Goal: Task Accomplishment & Management: Manage account settings

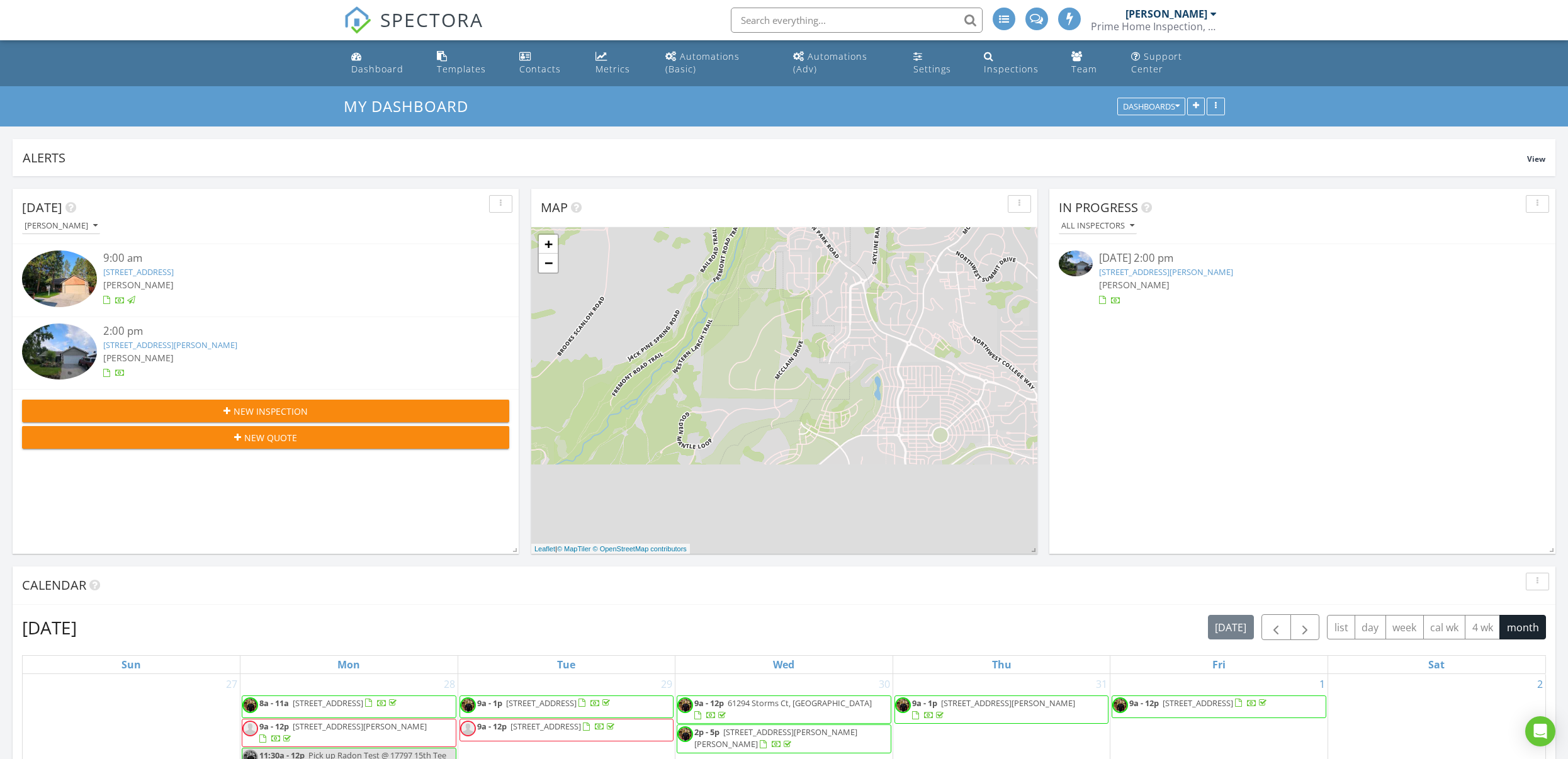
scroll to position [1713, 1569]
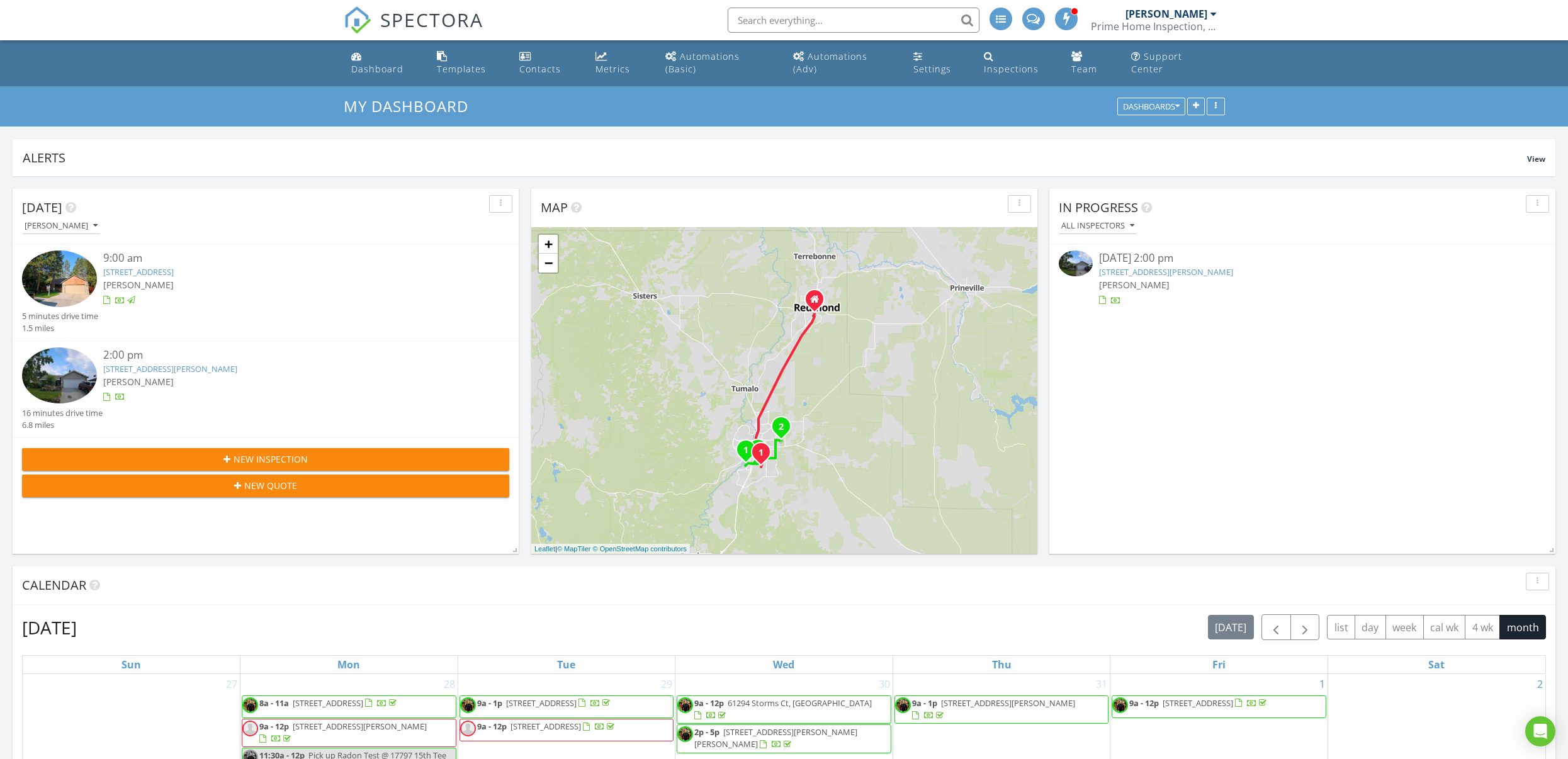
click at [75, 365] on img at bounding box center [60, 375] width 75 height 56
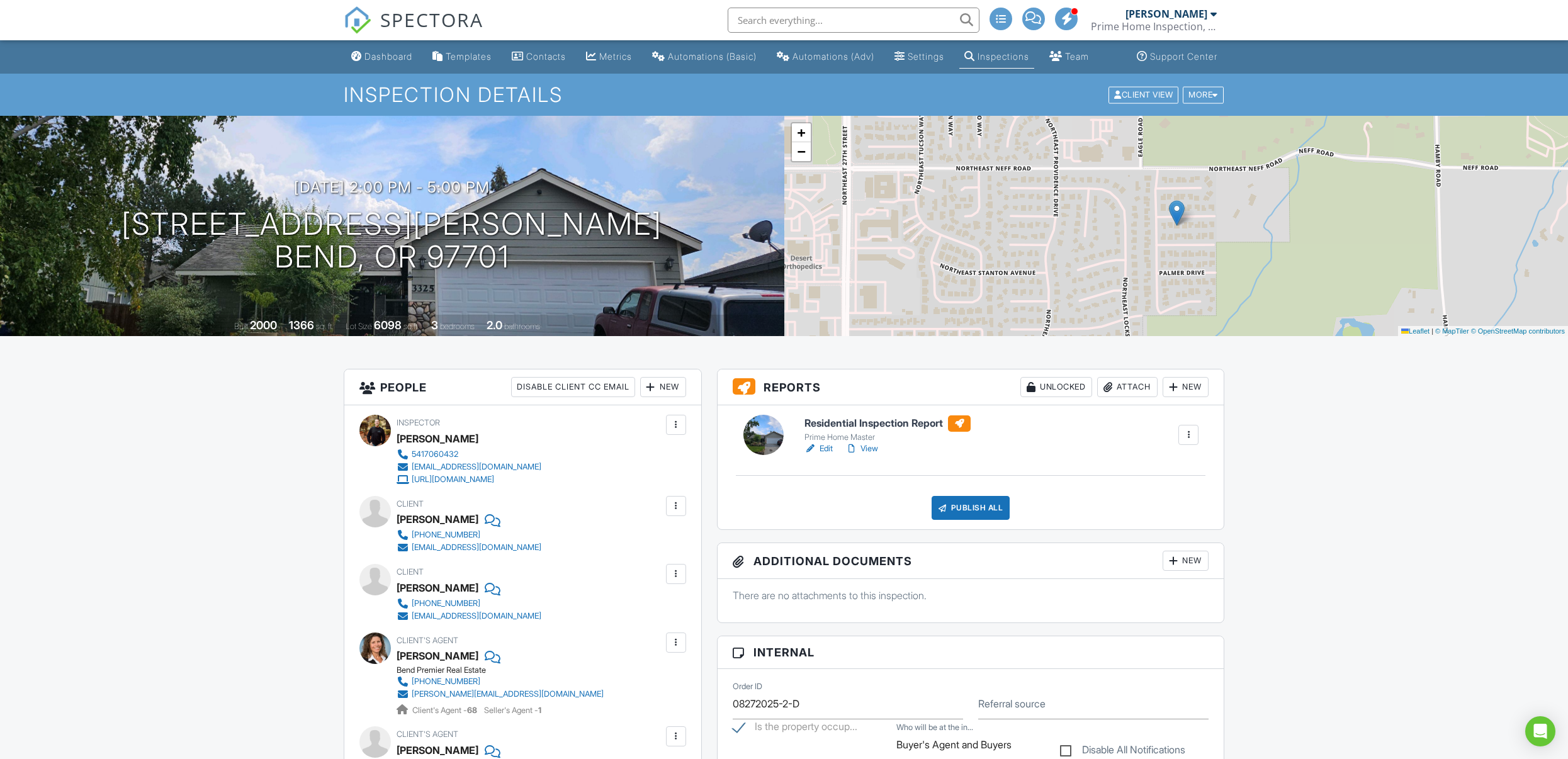
click at [824, 455] on link "Edit" at bounding box center [818, 449] width 28 height 13
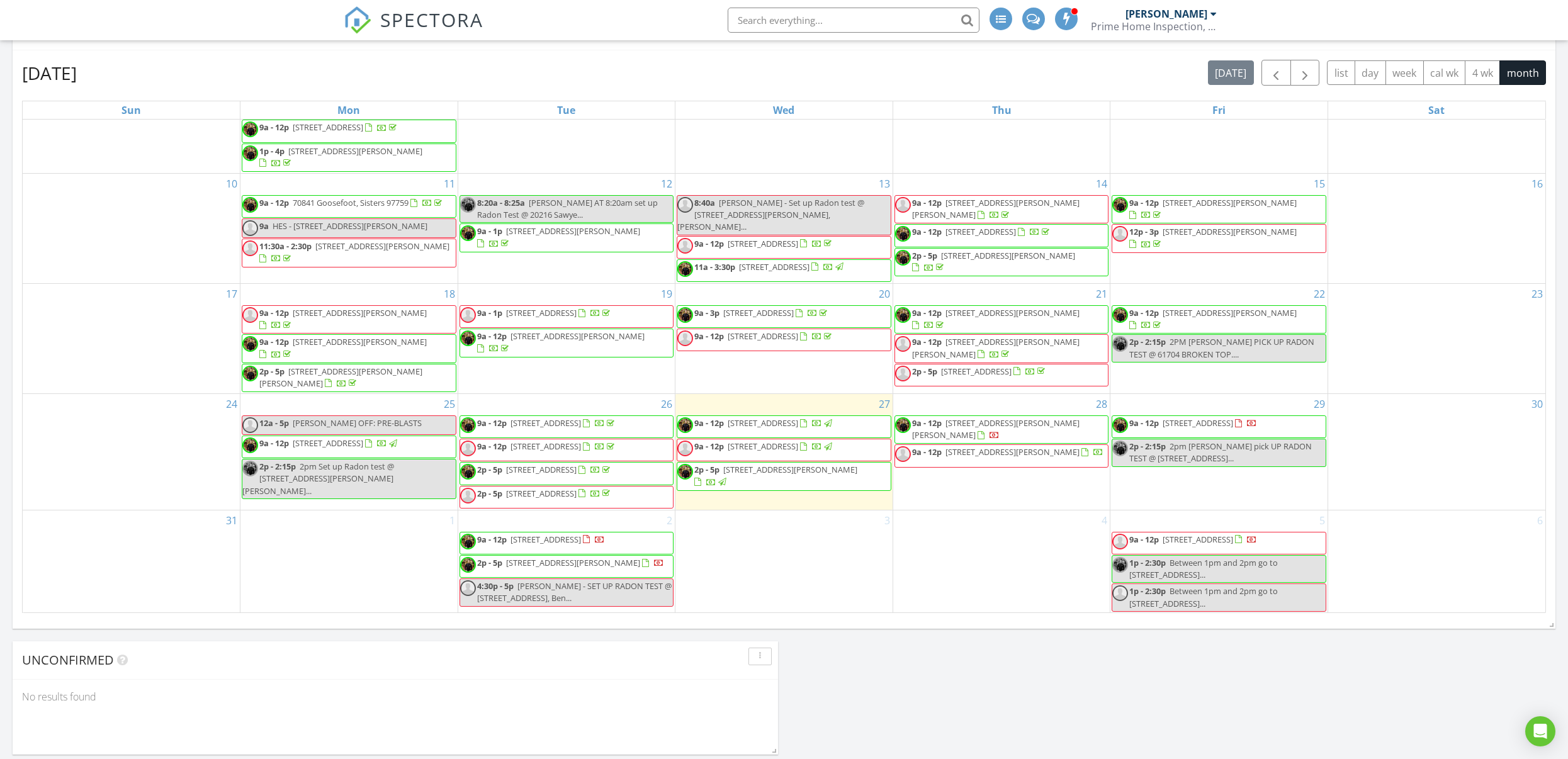
scroll to position [642, 0]
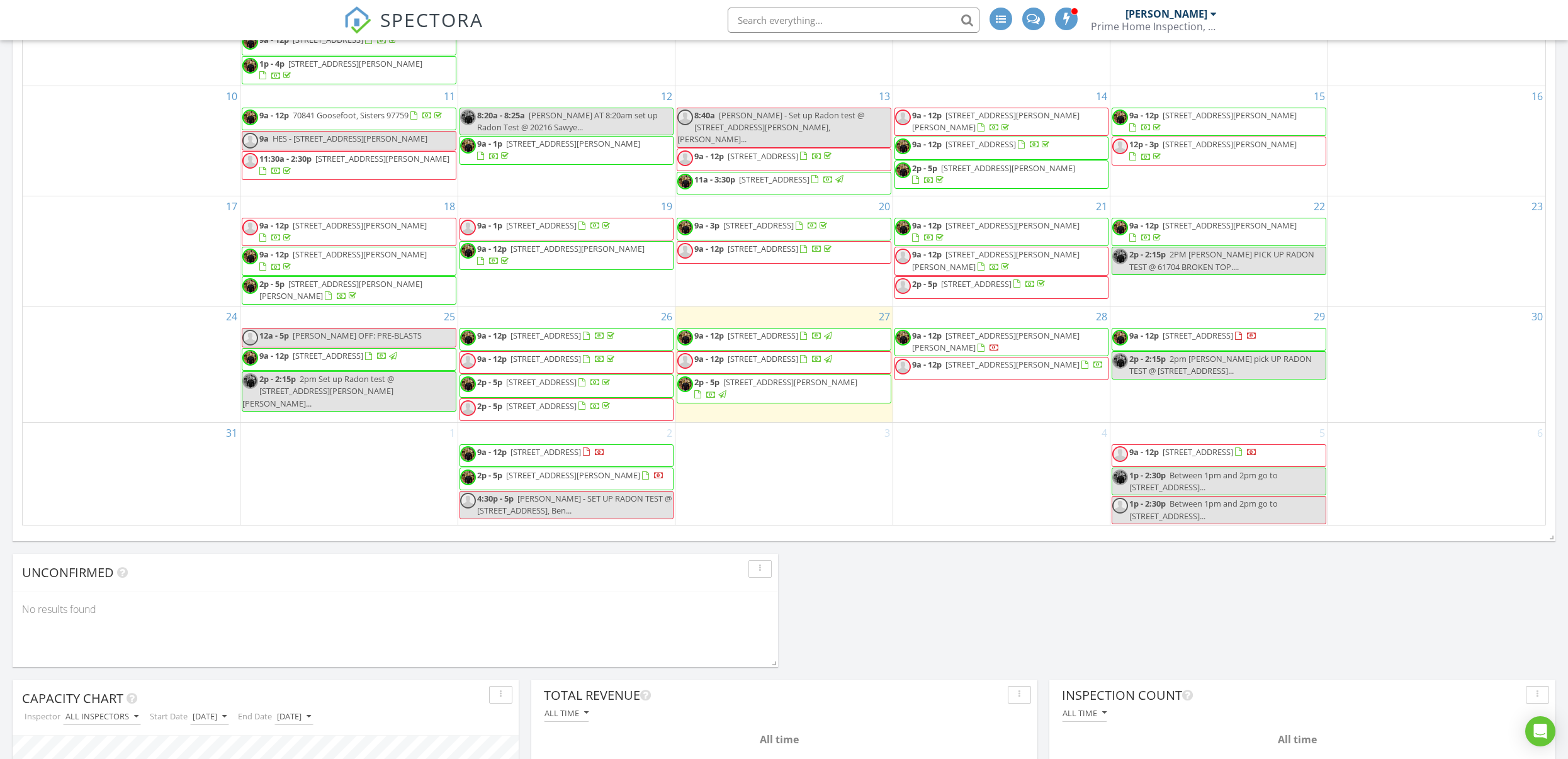
click at [998, 330] on span "[STREET_ADDRESS][PERSON_NAME][PERSON_NAME]" at bounding box center [996, 341] width 167 height 24
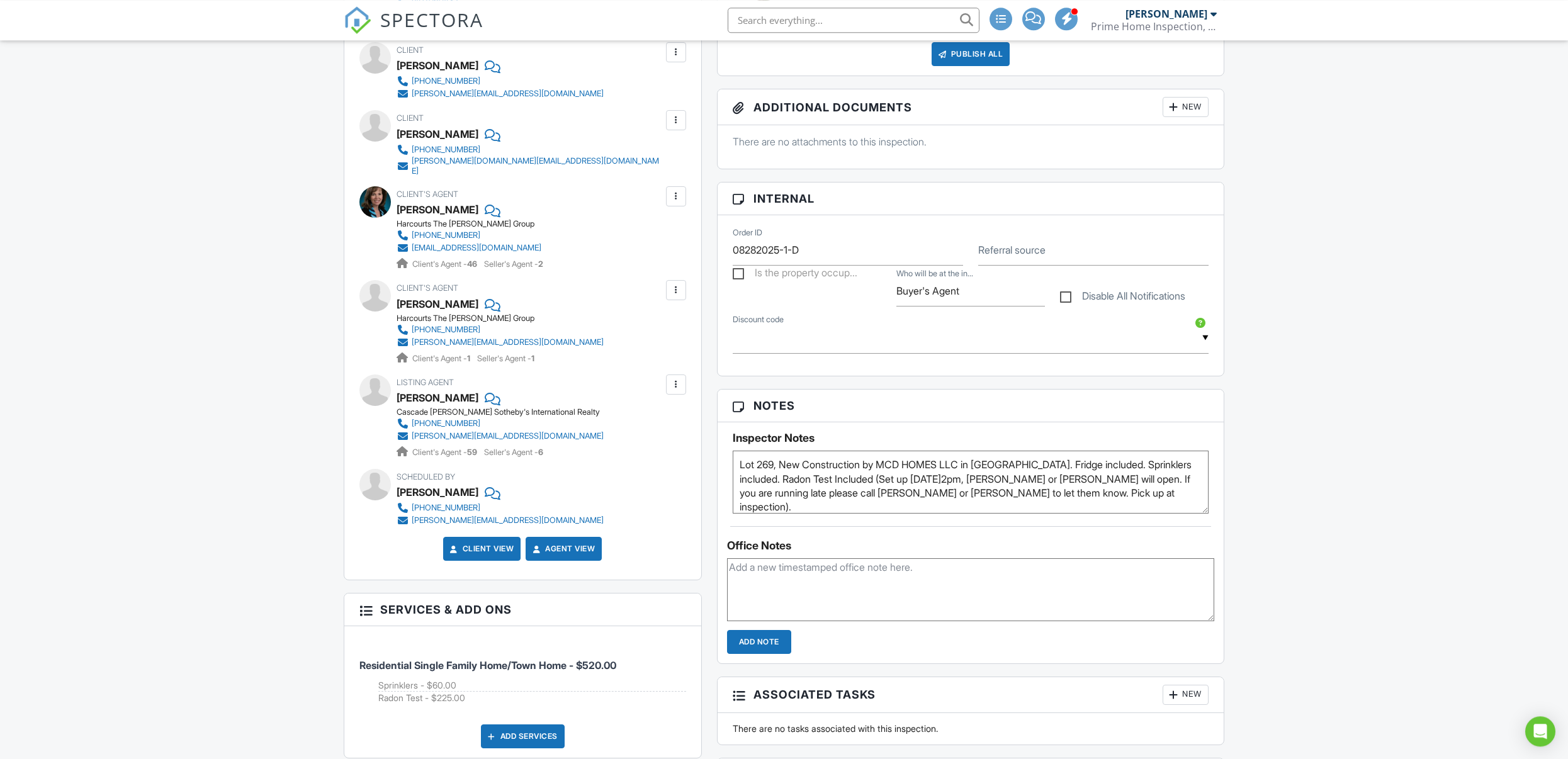
scroll to position [449, 0]
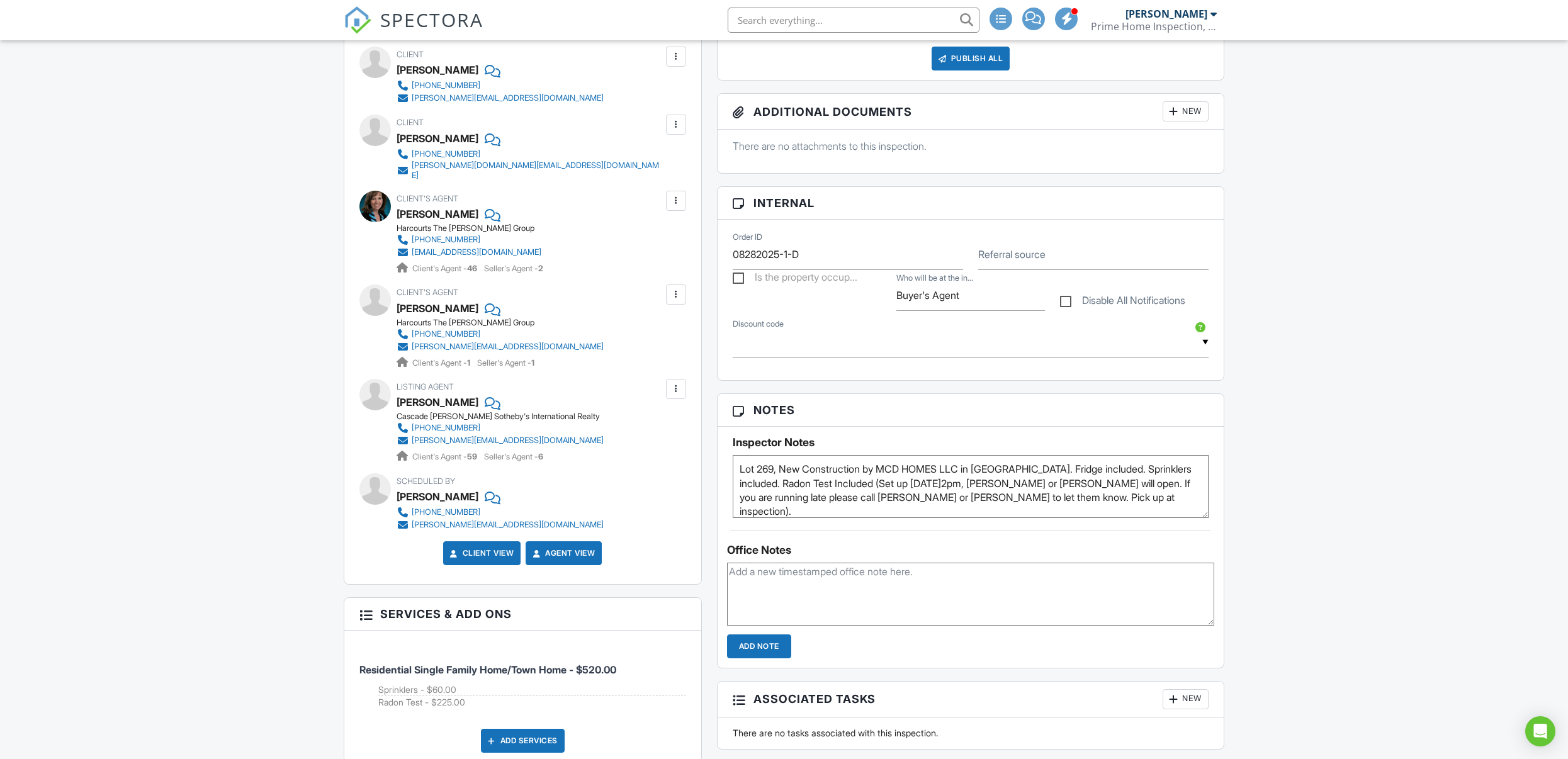
click at [1062, 19] on span at bounding box center [1067, 18] width 13 height 1
click at [1062, 24] on div at bounding box center [1070, 19] width 23 height 23
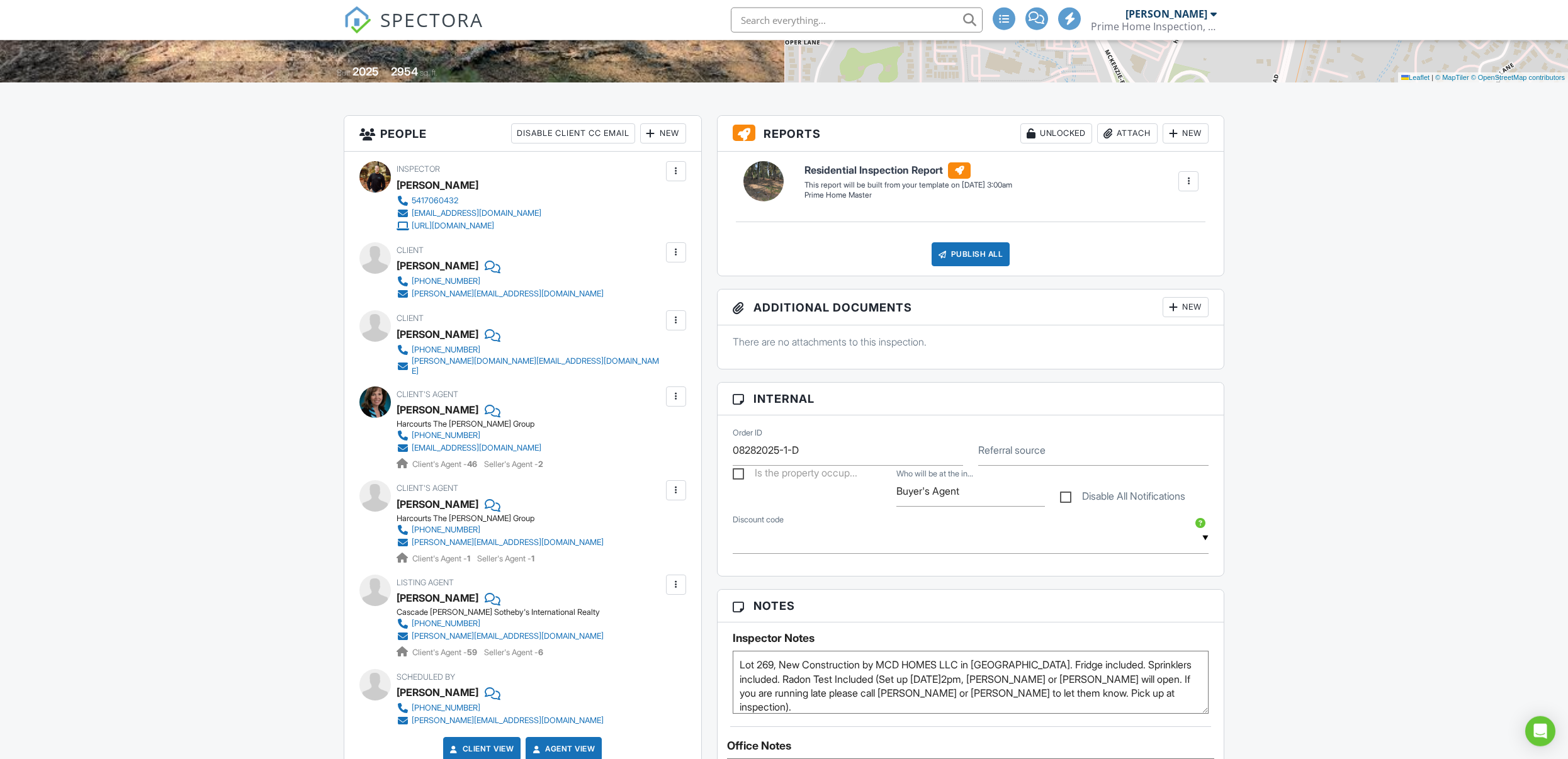
scroll to position [257, 0]
